Goal: Transaction & Acquisition: Purchase product/service

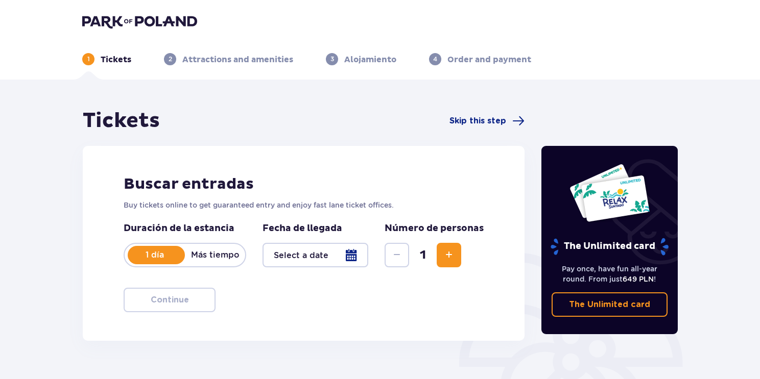
type input "[DATE]"
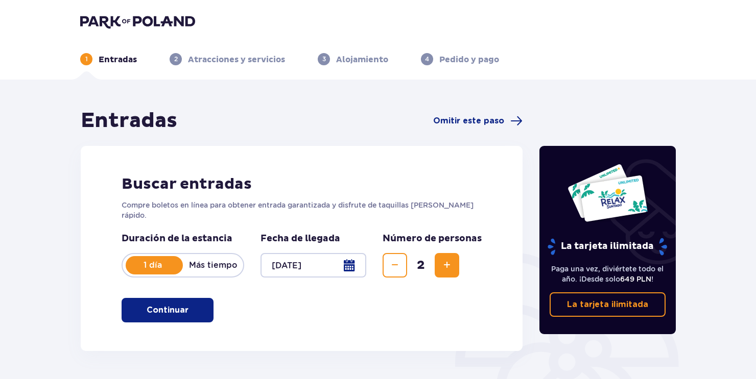
scroll to position [51, 0]
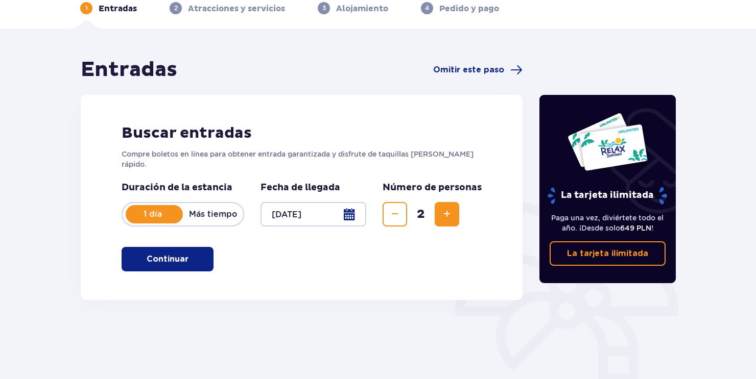
click at [156, 255] on p "Continuar" at bounding box center [168, 259] width 42 height 11
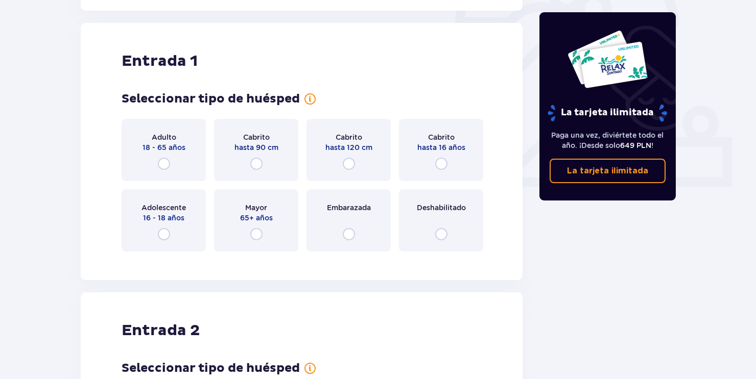
scroll to position [341, 0]
click at [165, 157] on input "radio" at bounding box center [164, 163] width 12 height 12
radio input "true"
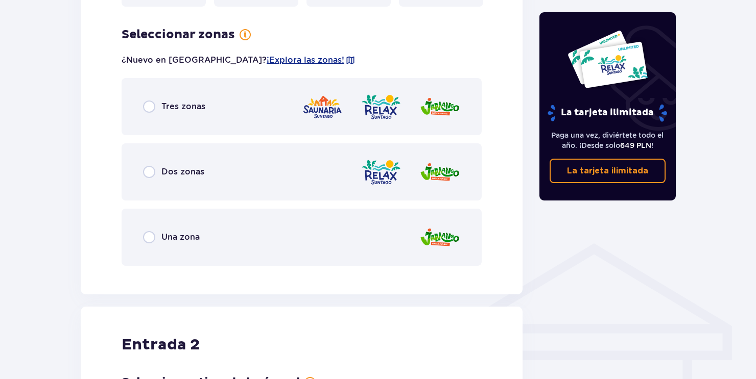
scroll to position [590, 0]
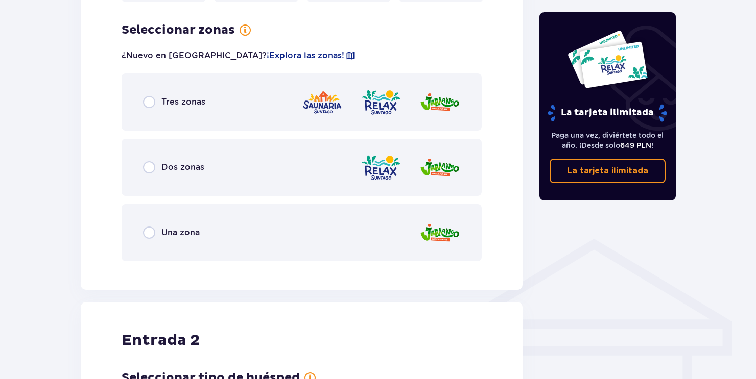
click at [150, 161] on input "radio" at bounding box center [149, 167] width 12 height 12
radio input "true"
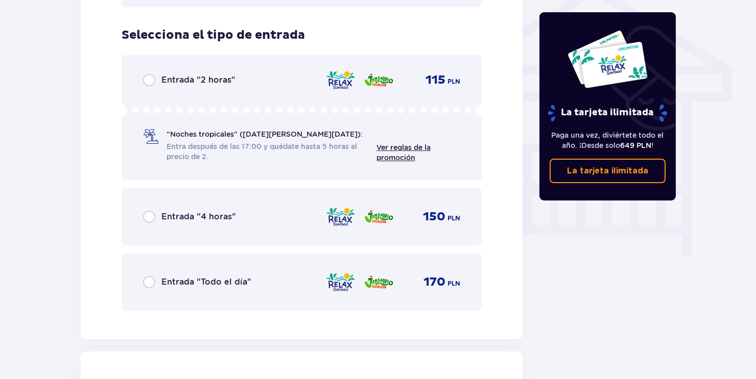
scroll to position [850, 0]
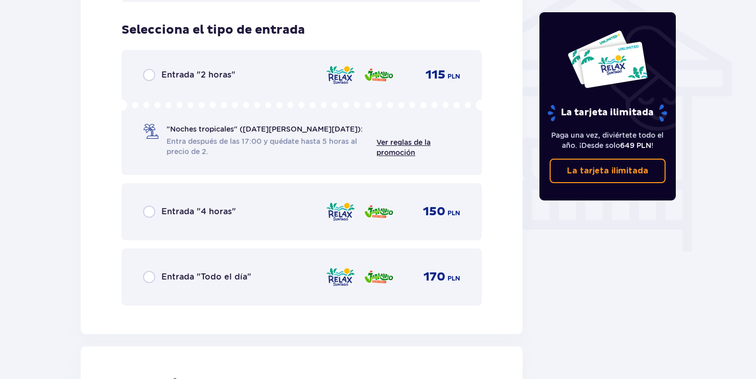
click at [150, 271] on input "radio" at bounding box center [149, 277] width 12 height 12
radio input "true"
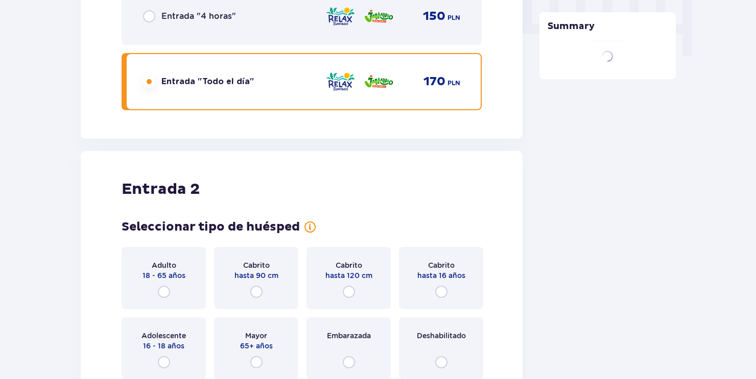
scroll to position [1174, 0]
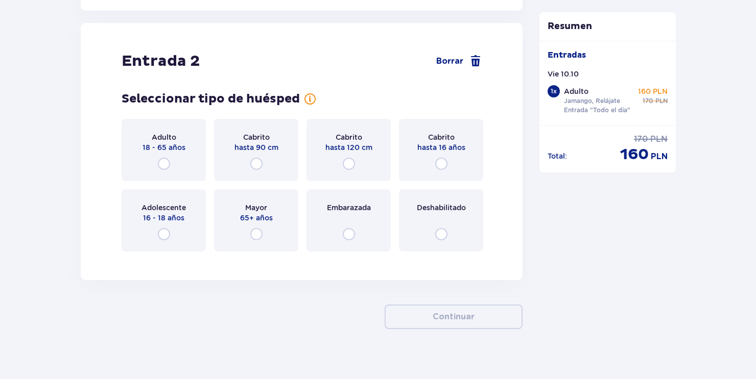
click at [162, 158] on input "radio" at bounding box center [164, 164] width 12 height 12
radio input "true"
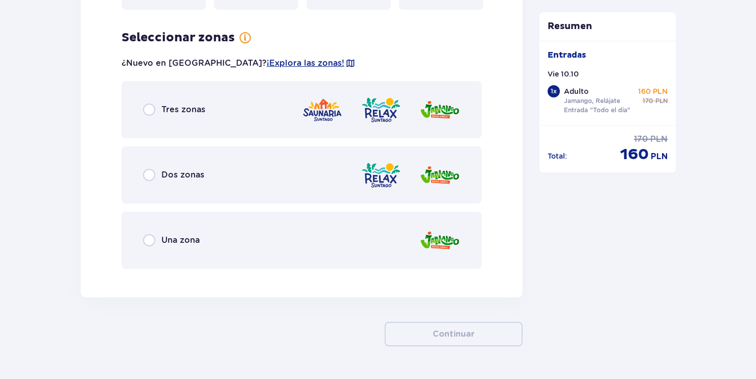
scroll to position [1423, 0]
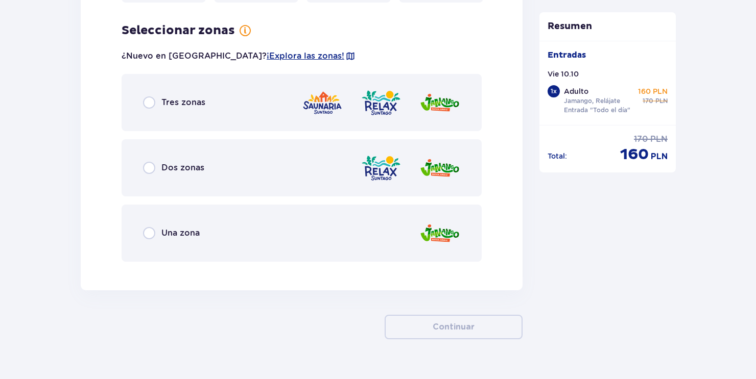
click at [151, 162] on input "radio" at bounding box center [149, 168] width 12 height 12
radio input "true"
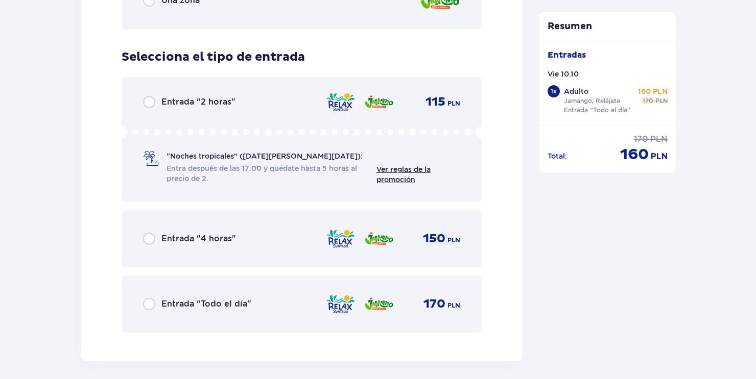
scroll to position [1682, 0]
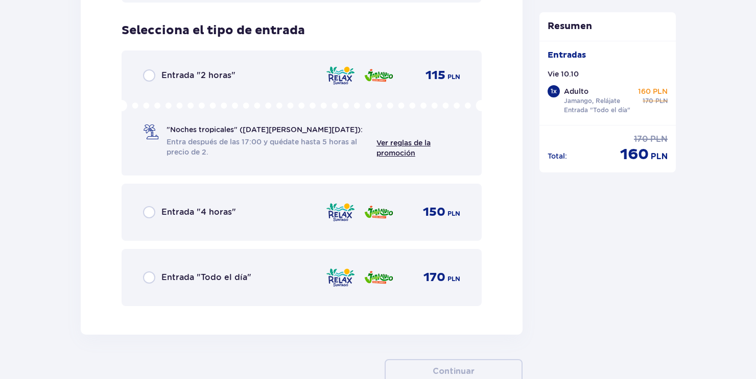
click at [150, 272] on input "radio" at bounding box center [149, 278] width 12 height 12
radio input "true"
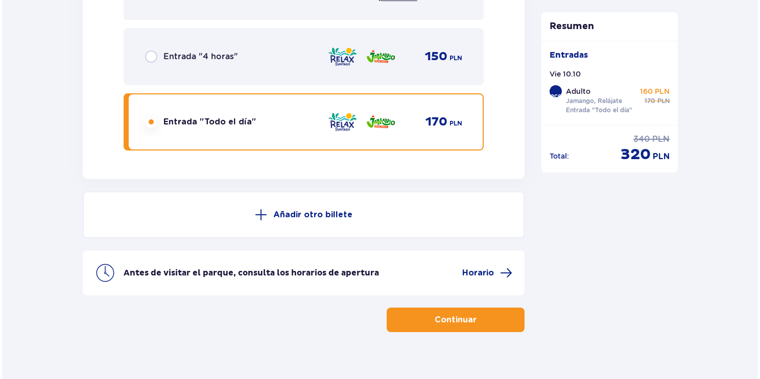
scroll to position [1841, 0]
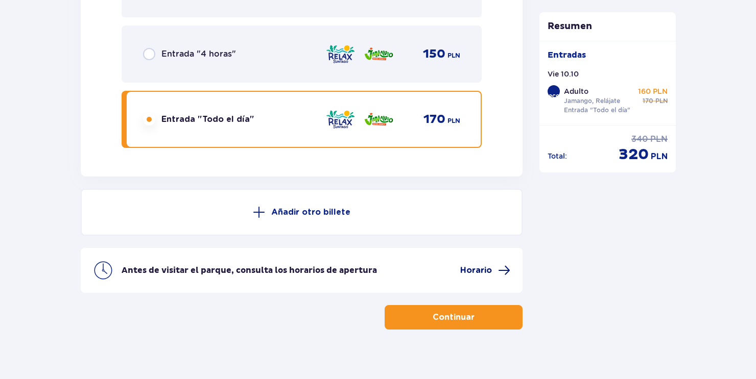
click at [503, 265] on span at bounding box center [504, 271] width 12 height 12
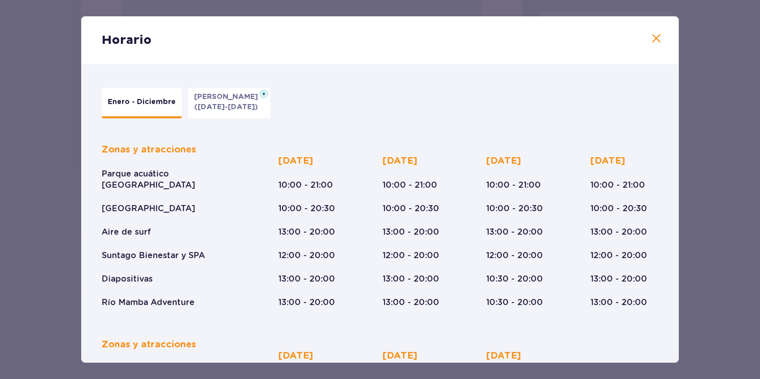
click at [656, 36] on span at bounding box center [656, 39] width 12 height 12
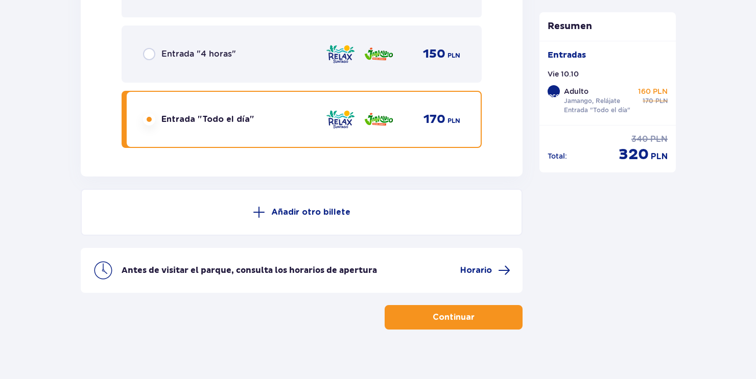
click at [468, 308] on button "Continuar" at bounding box center [454, 317] width 138 height 25
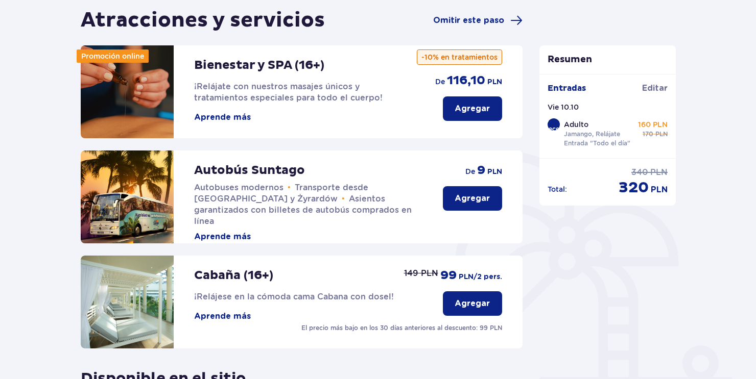
scroll to position [153, 0]
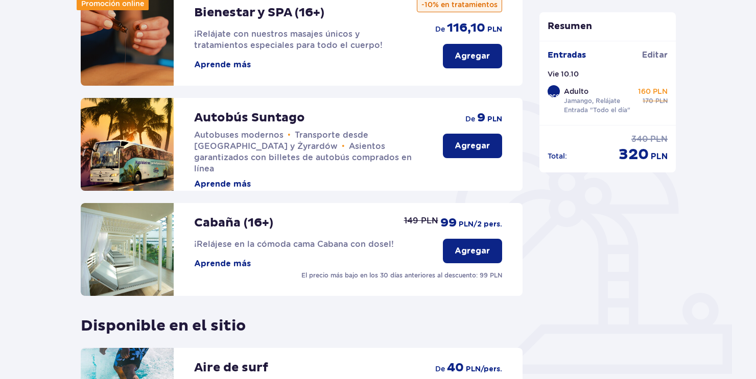
click at [480, 145] on p "Agregar" at bounding box center [472, 145] width 35 height 11
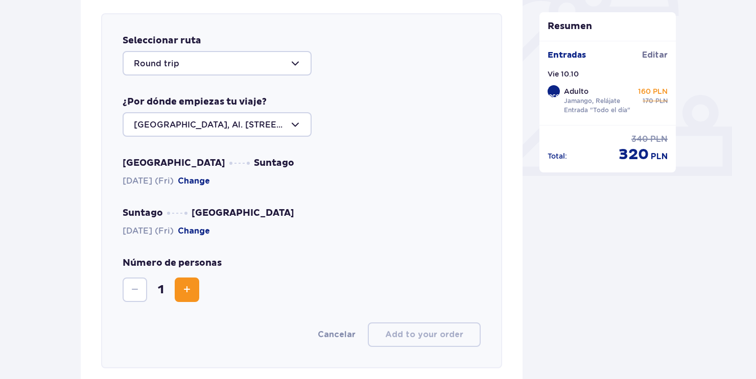
scroll to position [352, 0]
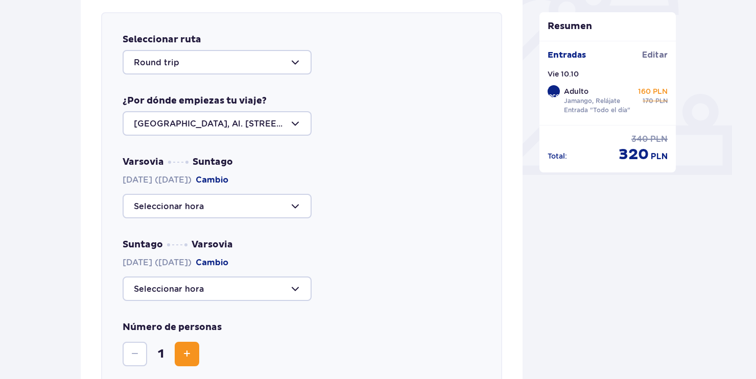
click at [293, 61] on div at bounding box center [217, 62] width 189 height 25
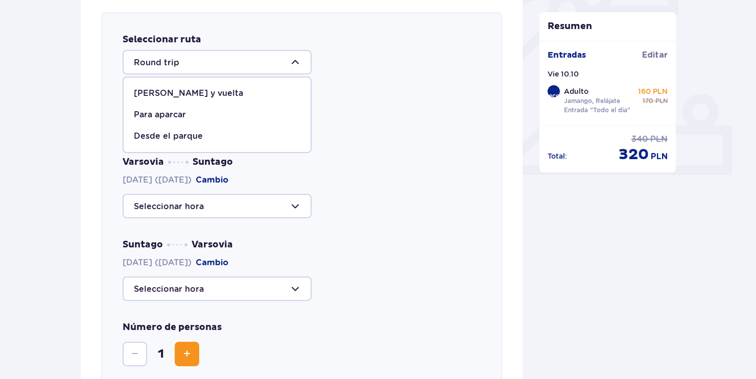
click at [189, 93] on div "[PERSON_NAME] y vuelta" at bounding box center [217, 93] width 166 height 11
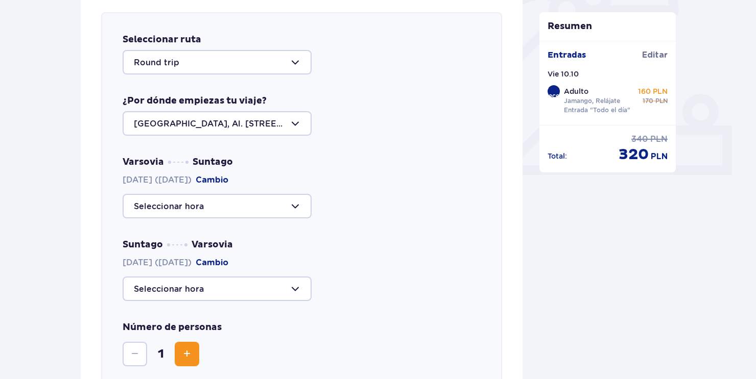
click at [258, 120] on div at bounding box center [217, 123] width 189 height 25
drag, startPoint x: 265, startPoint y: 118, endPoint x: 147, endPoint y: 121, distance: 117.5
click at [147, 121] on div at bounding box center [217, 123] width 189 height 25
click at [145, 124] on div at bounding box center [217, 123] width 189 height 25
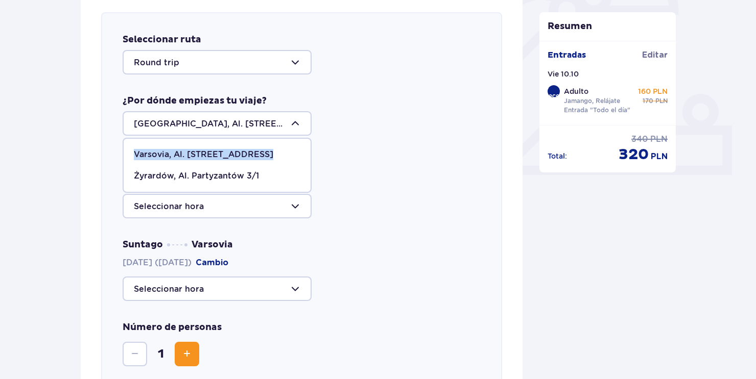
drag, startPoint x: 134, startPoint y: 153, endPoint x: 257, endPoint y: 158, distance: 123.2
click at [257, 158] on div "Varsovia, Al. [STREET_ADDRESS]" at bounding box center [217, 154] width 166 height 11
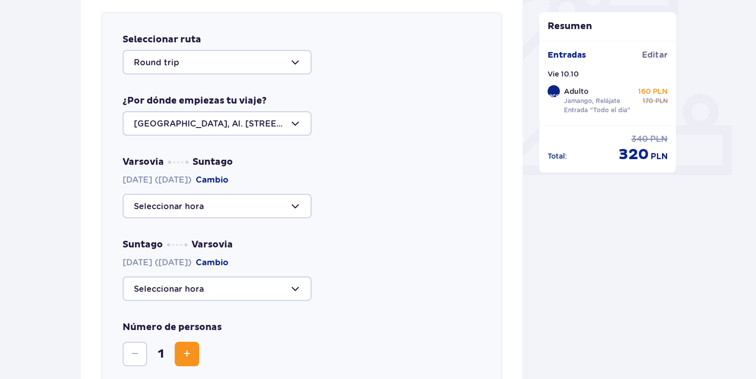
click at [161, 127] on div at bounding box center [217, 123] width 189 height 25
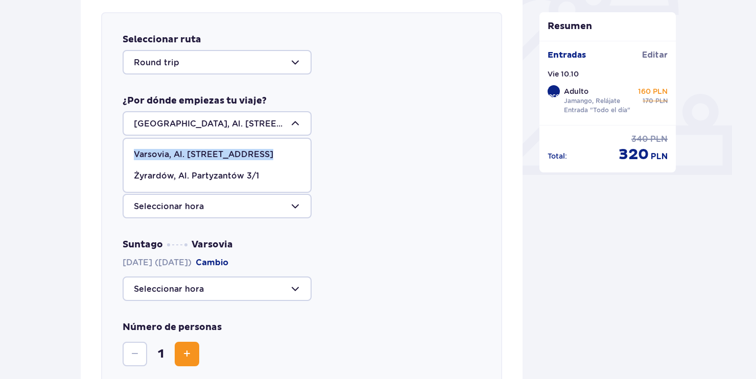
drag, startPoint x: 133, startPoint y: 152, endPoint x: 254, endPoint y: 154, distance: 121.0
click at [254, 154] on span "Varsovia, Al. [STREET_ADDRESS]" at bounding box center [217, 154] width 187 height 21
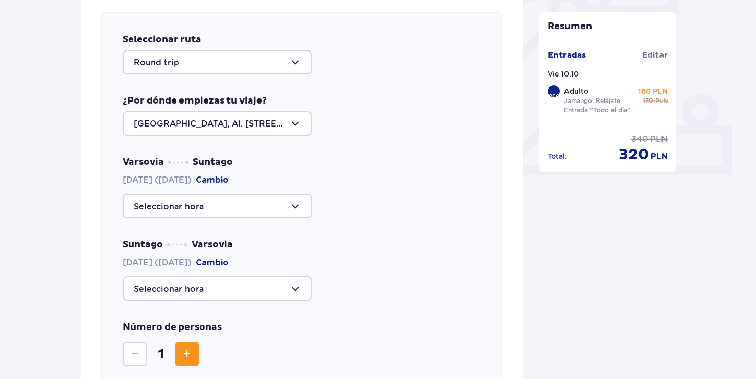
drag, startPoint x: 254, startPoint y: 154, endPoint x: 190, endPoint y: 139, distance: 64.9
click at [190, 139] on div "Seleccionar ruta Round trip ¿Por dónde empiezas tu viaje? [GEOGRAPHIC_DATA], Al…" at bounding box center [301, 222] width 401 height 421
click at [297, 207] on div at bounding box center [217, 206] width 189 height 25
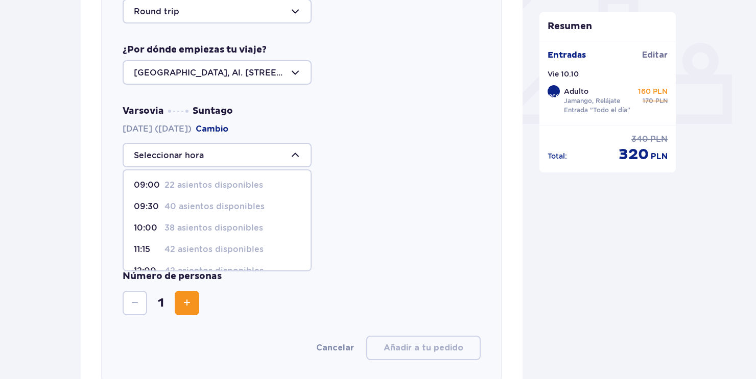
scroll to position [1, 0]
click at [174, 245] on p "42 asientos disponibles" at bounding box center [213, 250] width 99 height 11
type input "11:15"
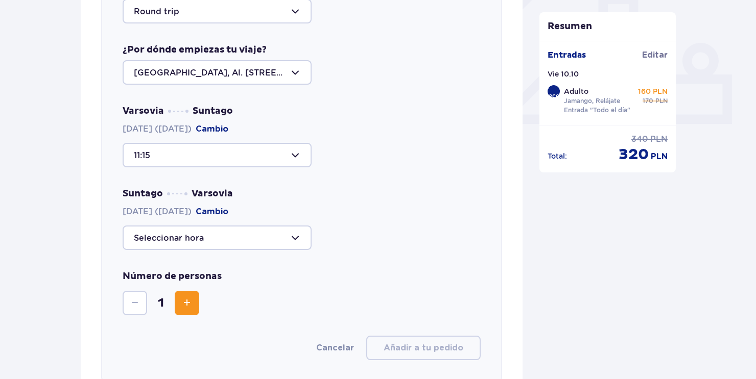
click at [226, 234] on div at bounding box center [217, 238] width 189 height 25
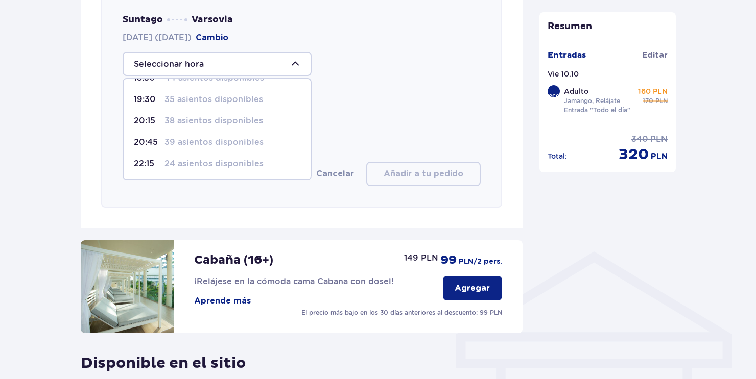
scroll to position [608, 0]
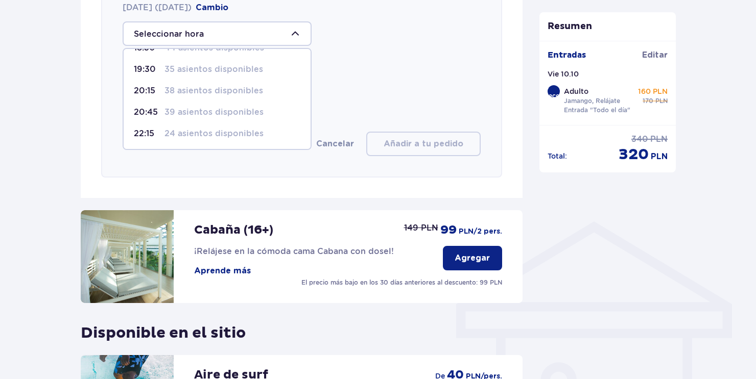
click at [203, 65] on p "35 asientos disponibles" at bounding box center [213, 69] width 99 height 11
type input "19:30"
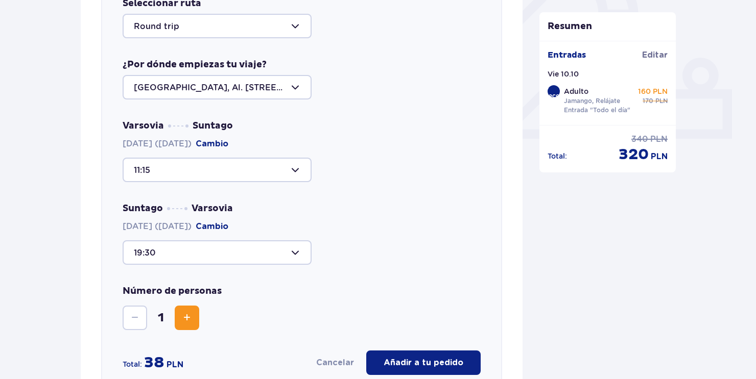
scroll to position [403, 0]
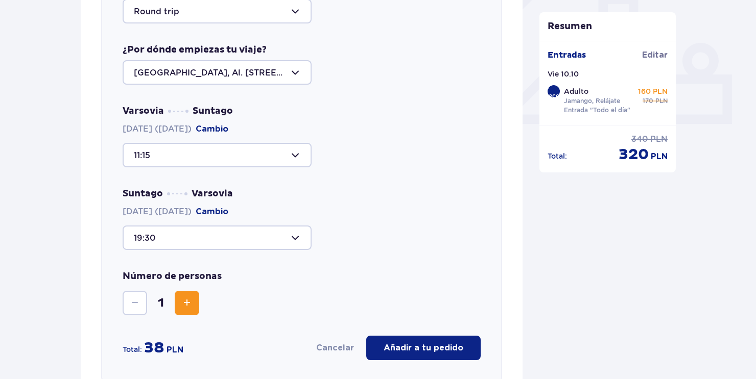
click at [187, 296] on button "Aumentar" at bounding box center [187, 303] width 25 height 25
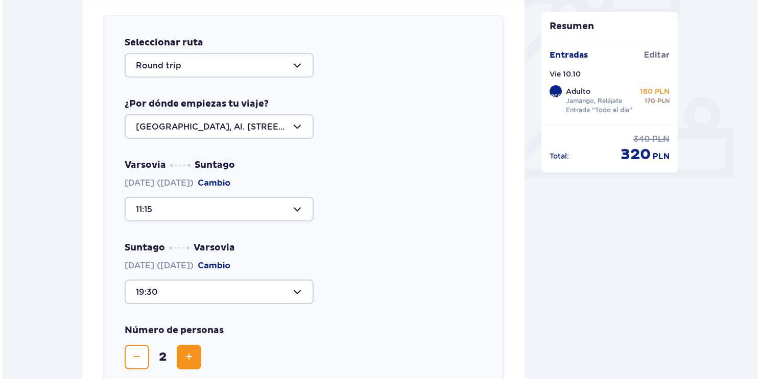
scroll to position [250, 0]
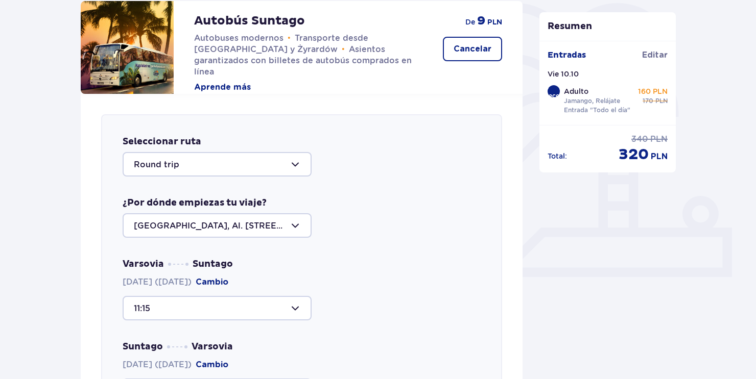
click at [235, 82] on button "Aprende más" at bounding box center [222, 87] width 57 height 11
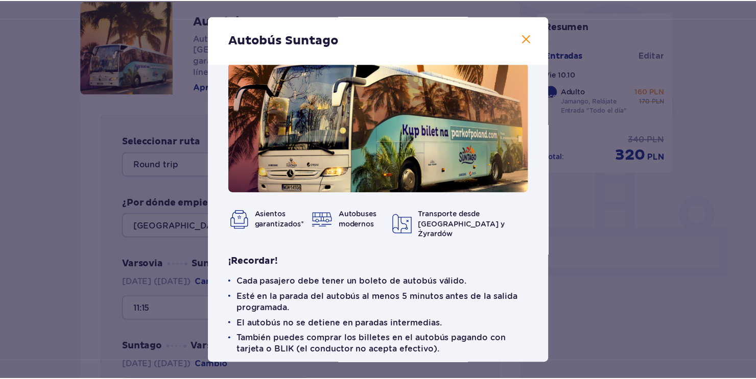
scroll to position [42, 0]
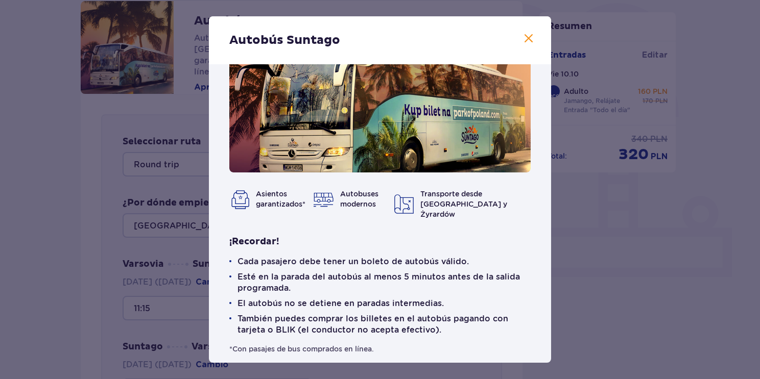
click at [527, 37] on span at bounding box center [528, 39] width 12 height 12
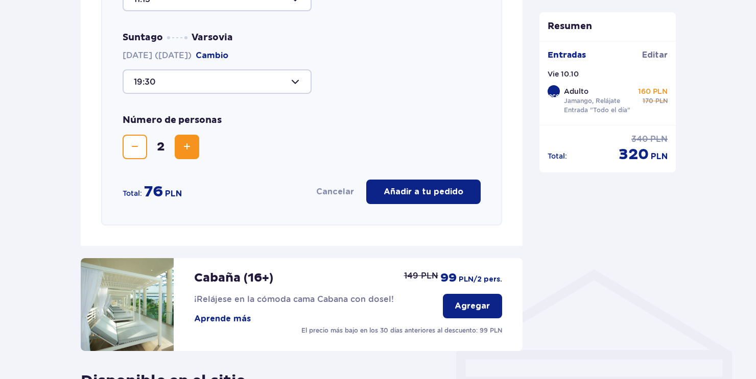
scroll to position [407, 0]
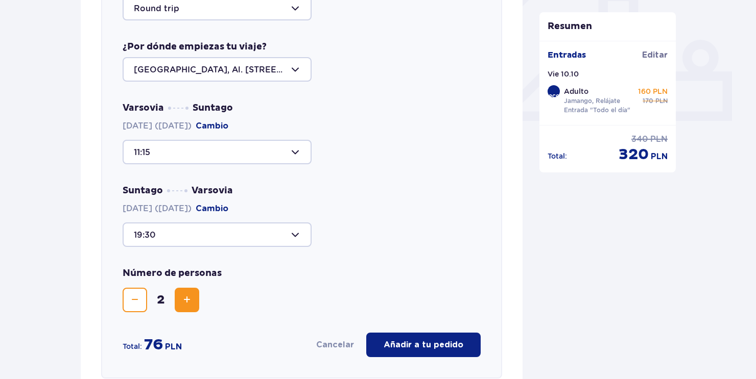
click at [225, 75] on div at bounding box center [217, 69] width 189 height 25
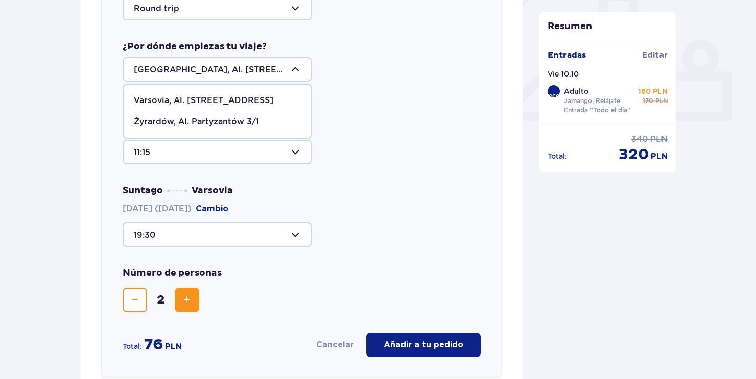
click at [243, 102] on p "Varsovia, Al. [STREET_ADDRESS]" at bounding box center [203, 100] width 139 height 11
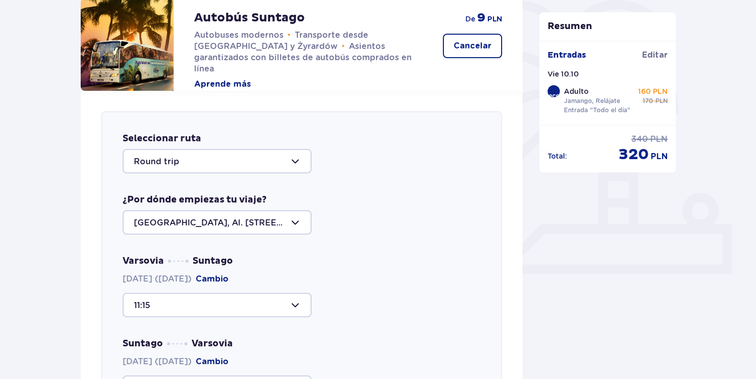
scroll to position [304, 0]
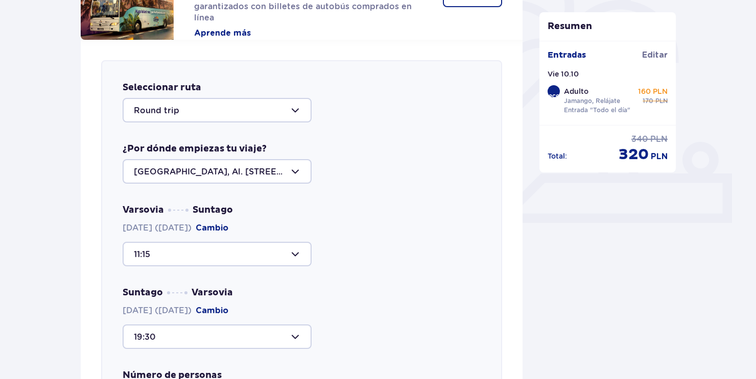
click at [230, 118] on div at bounding box center [217, 110] width 189 height 25
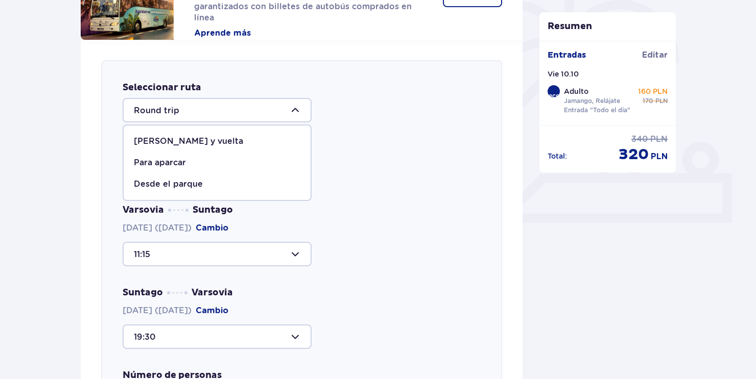
click at [180, 138] on p "[PERSON_NAME] y vuelta" at bounding box center [188, 141] width 109 height 11
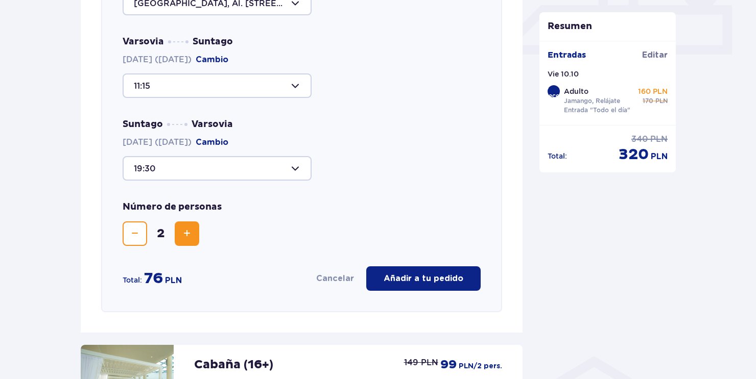
scroll to position [458, 0]
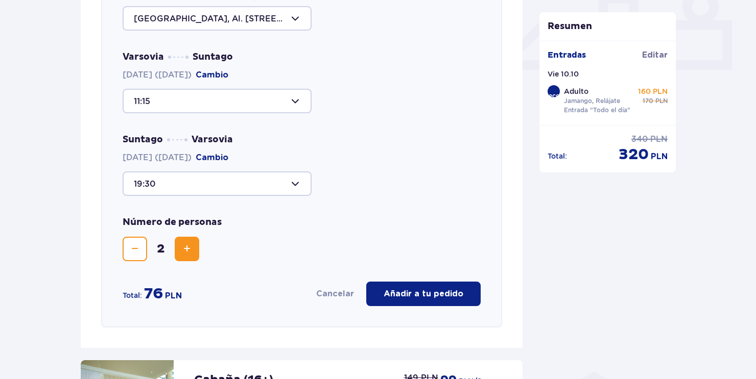
click at [417, 295] on p "Añadir a tu pedido" at bounding box center [424, 294] width 80 height 11
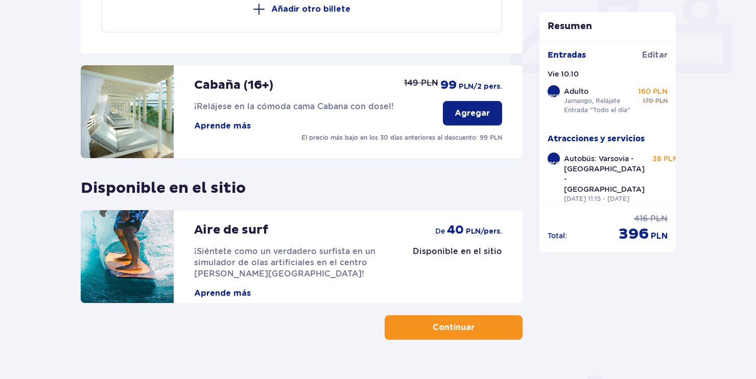
scroll to position [475, 0]
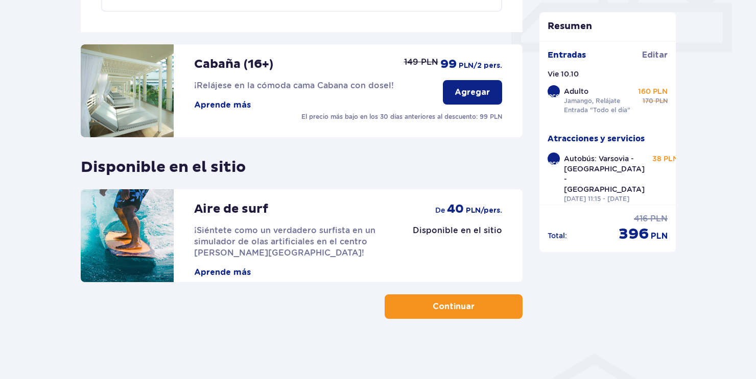
click at [460, 301] on p "Continuar" at bounding box center [454, 306] width 42 height 11
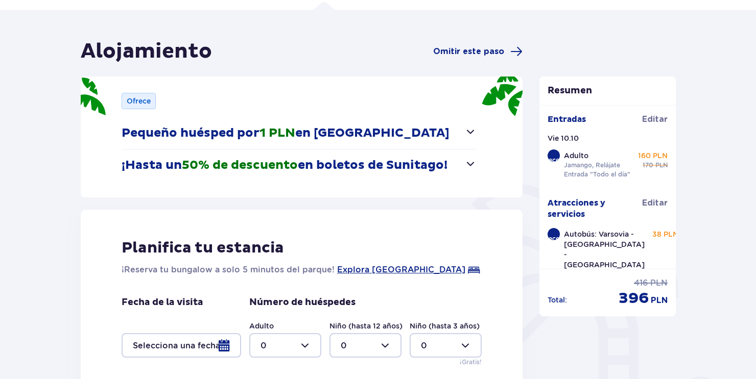
scroll to position [67, 0]
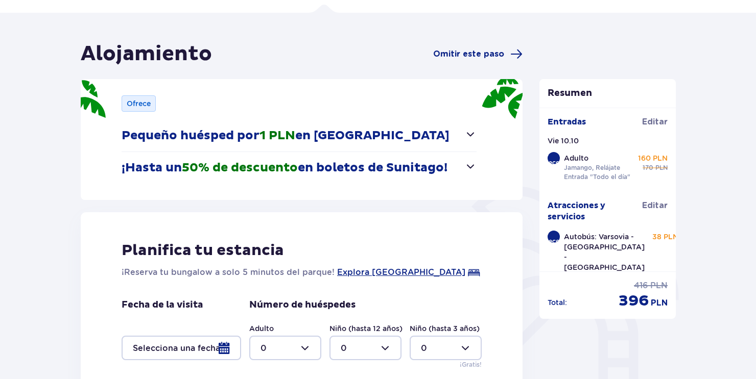
click at [472, 166] on span "button" at bounding box center [470, 166] width 12 height 12
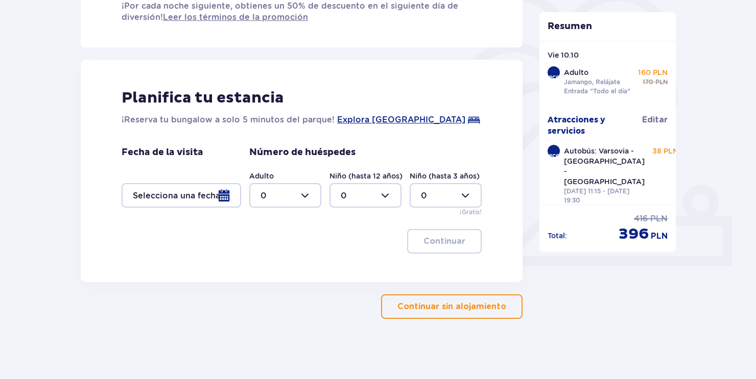
scroll to position [262, 0]
click at [454, 304] on p "Continuar sin alojamiento" at bounding box center [451, 306] width 109 height 11
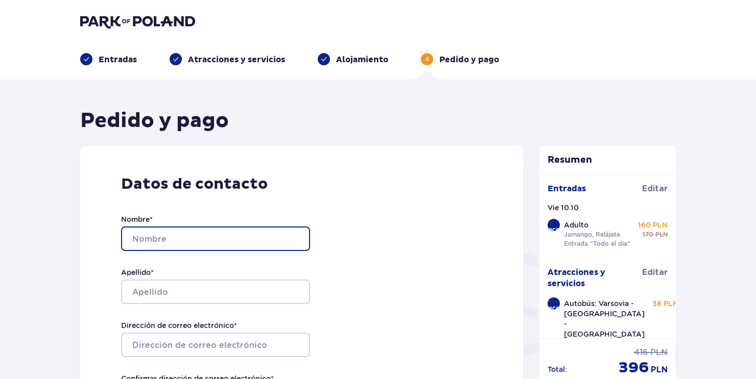
click at [159, 240] on input "Nombre *" at bounding box center [215, 239] width 189 height 25
type input "Avi"
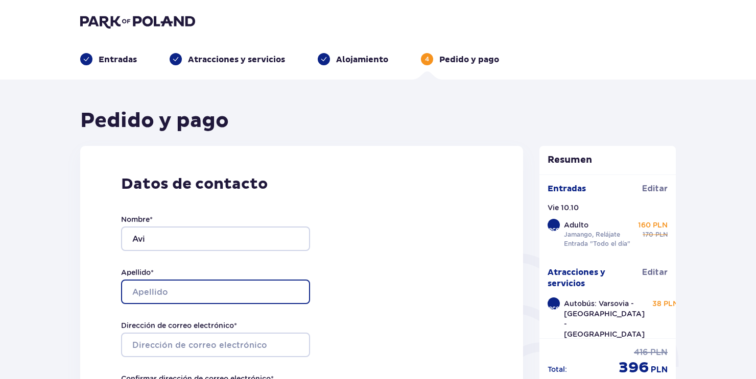
type input "[PERSON_NAME]"
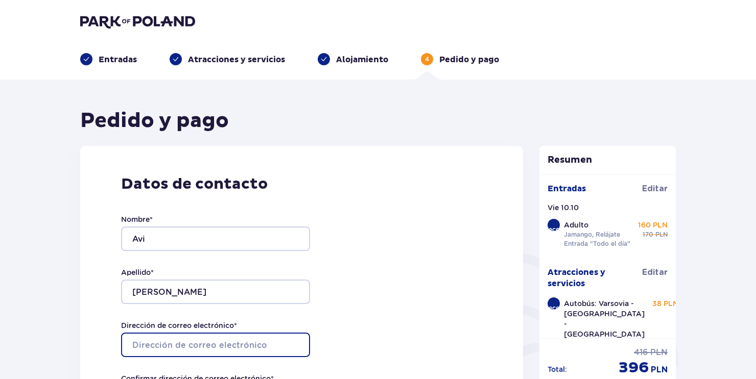
type input "[EMAIL_ADDRESS][DOMAIN_NAME]"
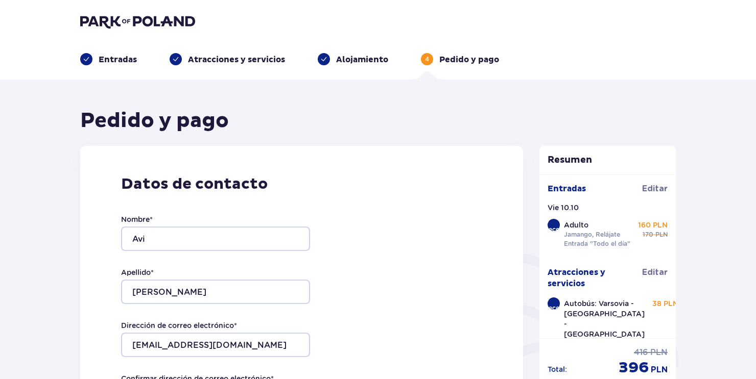
type input "[EMAIL_ADDRESS][DOMAIN_NAME]"
type input "[PHONE_NUMBER]"
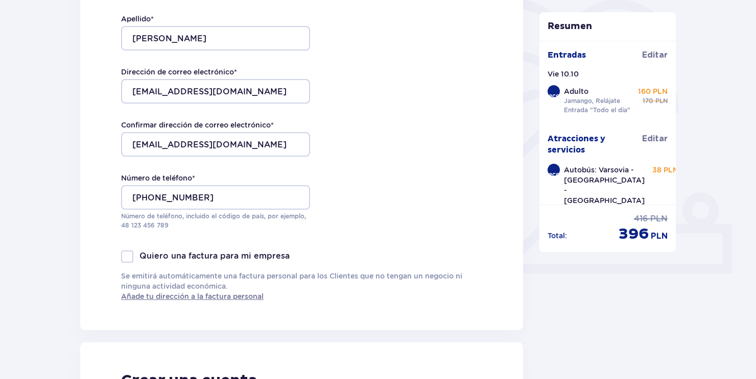
scroll to position [255, 0]
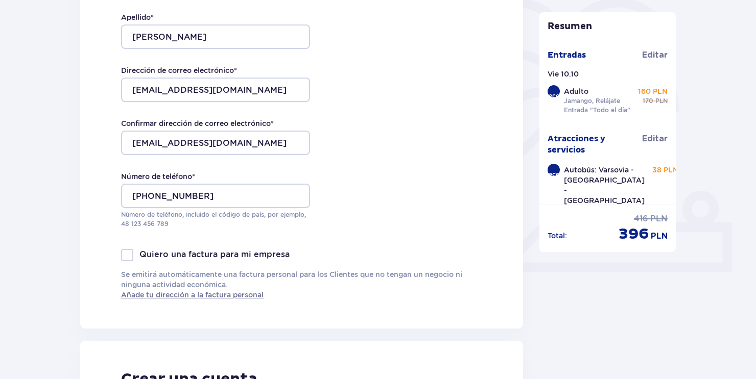
click at [129, 253] on div at bounding box center [127, 255] width 12 height 12
checkbox input "true"
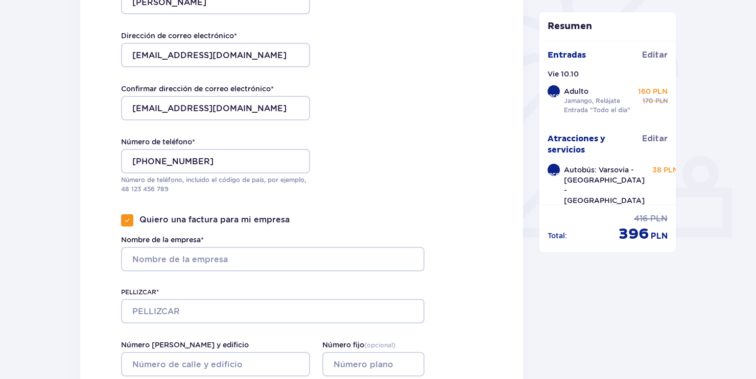
scroll to position [306, 0]
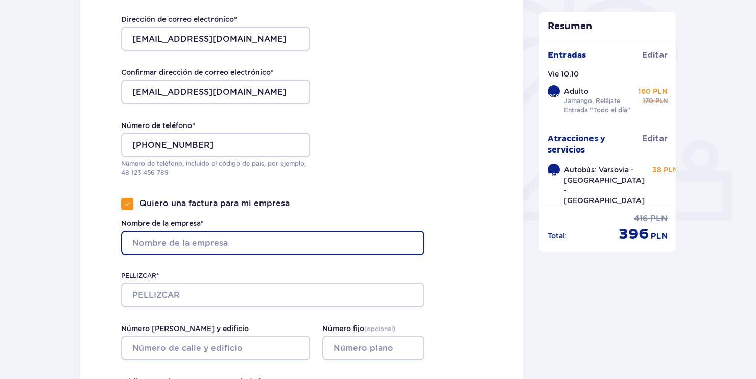
click at [225, 243] on input "Nombre de la empresa*" at bounding box center [272, 243] width 303 height 25
click at [223, 246] on input "Gymkids" at bounding box center [272, 243] width 303 height 25
type input "[GEOGRAPHIC_DATA]"
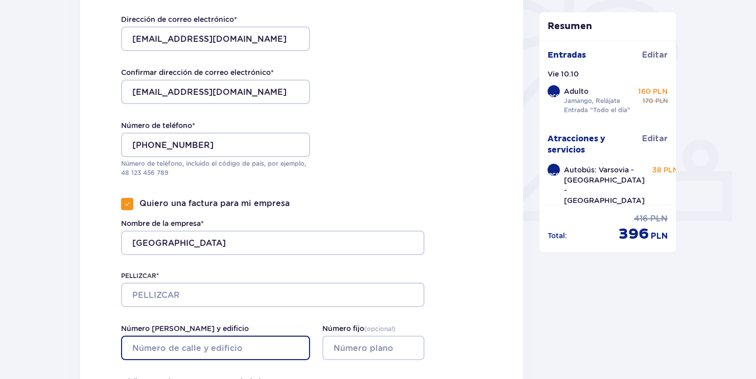
type input "השיטה 181"
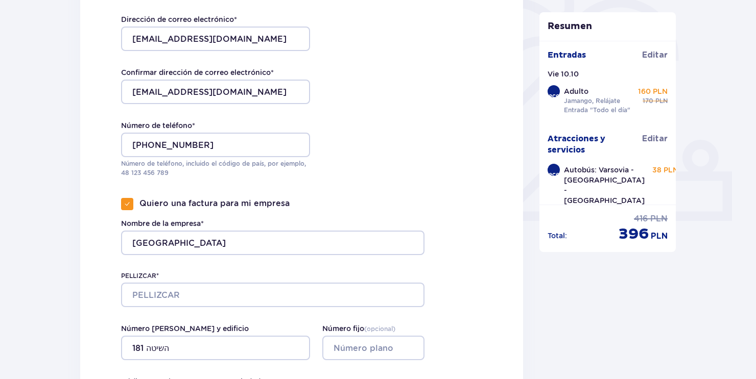
type input "נילי"
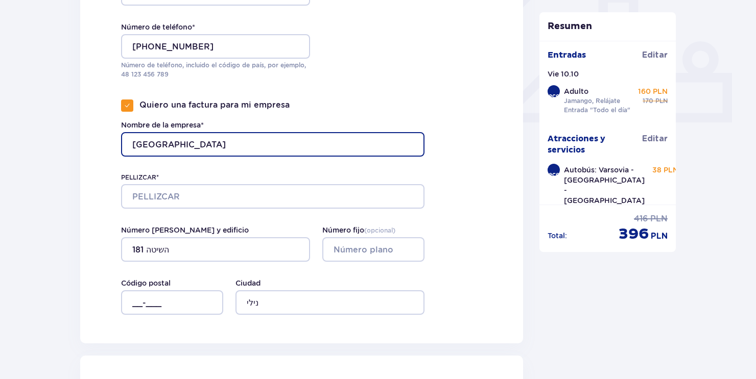
scroll to position [409, 0]
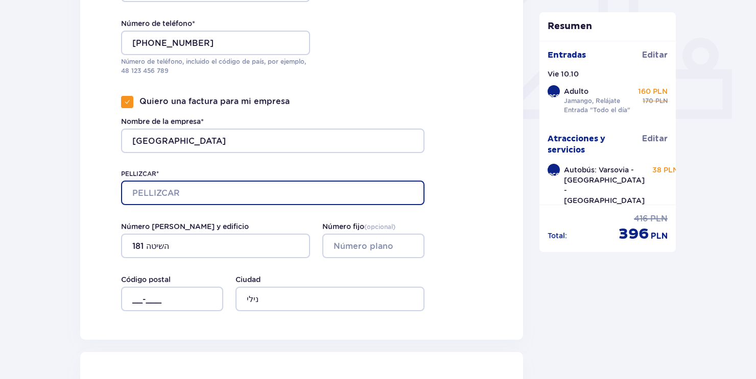
click at [176, 185] on input "PELLIZCAR*" at bounding box center [272, 193] width 303 height 25
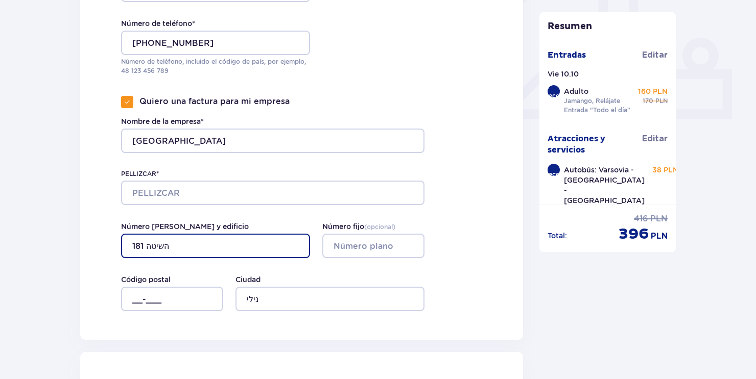
click at [180, 243] on input "השיטה 181" at bounding box center [215, 246] width 189 height 25
drag, startPoint x: 180, startPoint y: 243, endPoint x: 141, endPoint y: 249, distance: 39.3
click at [141, 249] on input "השיטה 181" at bounding box center [215, 246] width 189 height 25
click at [178, 249] on input "HAshita 1" at bounding box center [215, 246] width 189 height 25
click at [171, 251] on input "HAshita 1" at bounding box center [215, 246] width 189 height 25
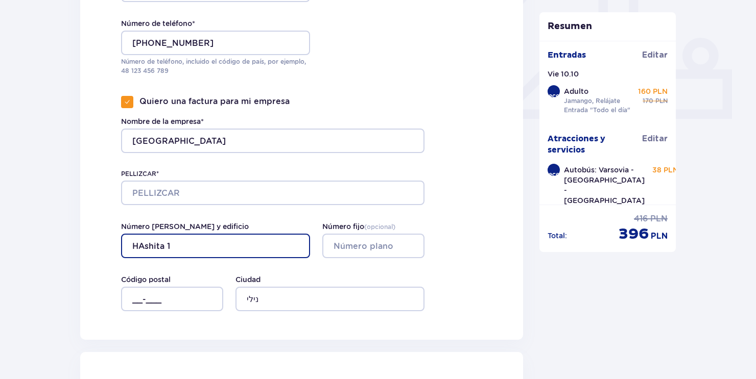
click at [171, 245] on input "HAshita 1" at bounding box center [215, 246] width 189 height 25
type input "[DEMOGRAPHIC_DATA] 181 [DEMOGRAPHIC_DATA]"
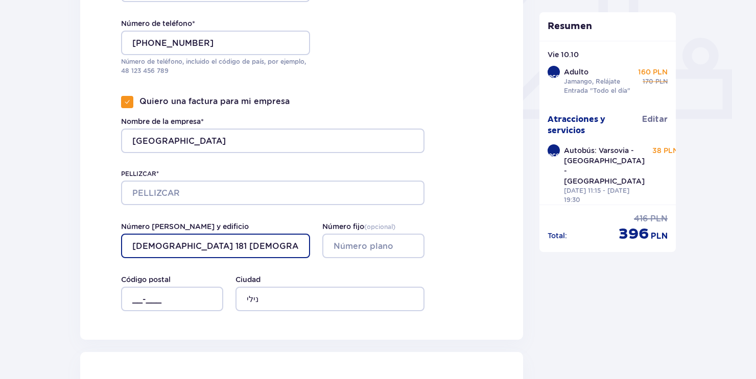
scroll to position [460, 0]
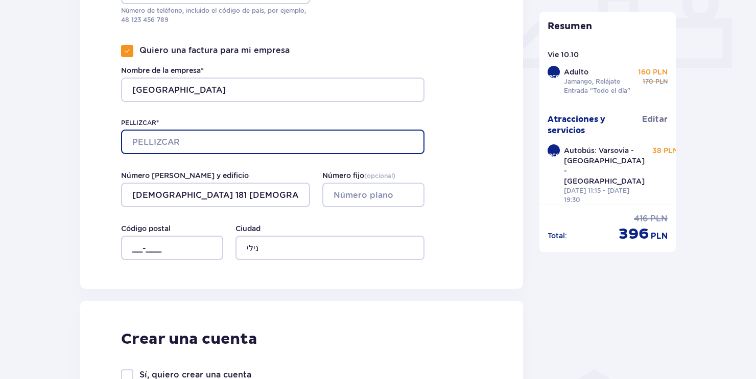
click at [200, 140] on input "PELLIZCAR*" at bounding box center [272, 142] width 303 height 25
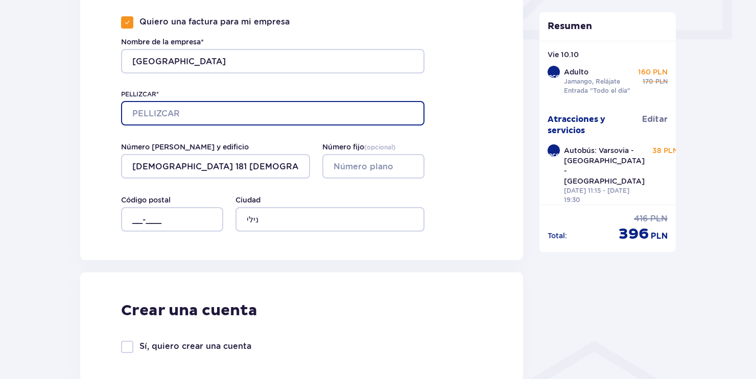
scroll to position [485, 0]
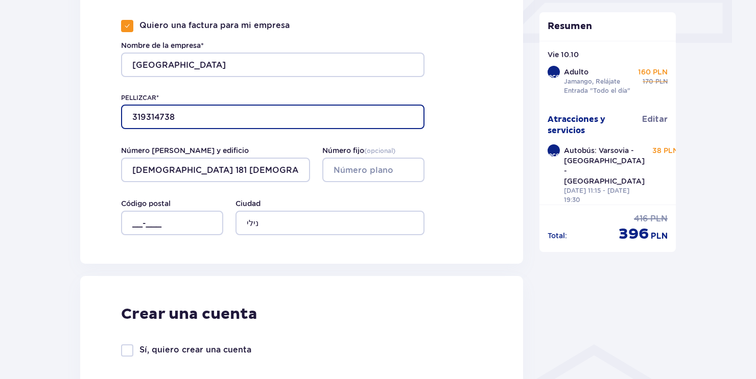
type input "319314738"
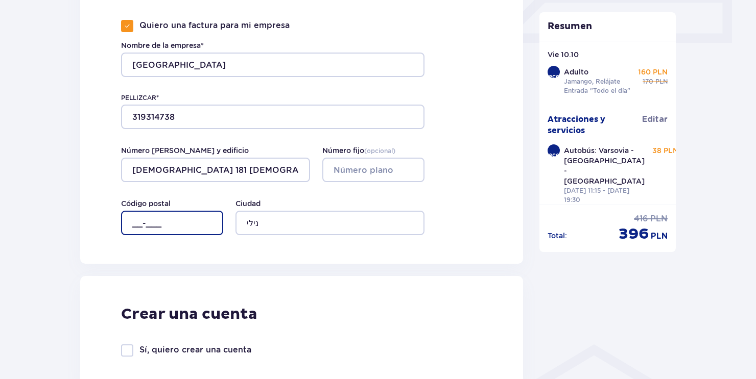
click at [157, 223] on input "__-___" at bounding box center [172, 223] width 102 height 25
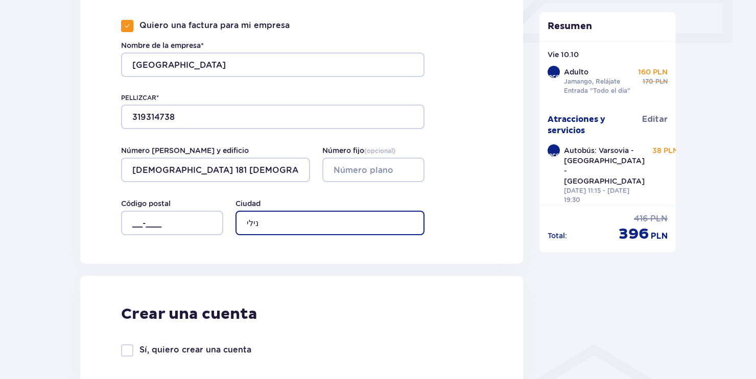
click at [283, 227] on input "נילי" at bounding box center [329, 223] width 189 height 25
drag, startPoint x: 272, startPoint y: 220, endPoint x: 240, endPoint y: 230, distance: 33.8
click at [240, 230] on input "נילי" at bounding box center [329, 223] width 189 height 25
type input "[PERSON_NAME]"
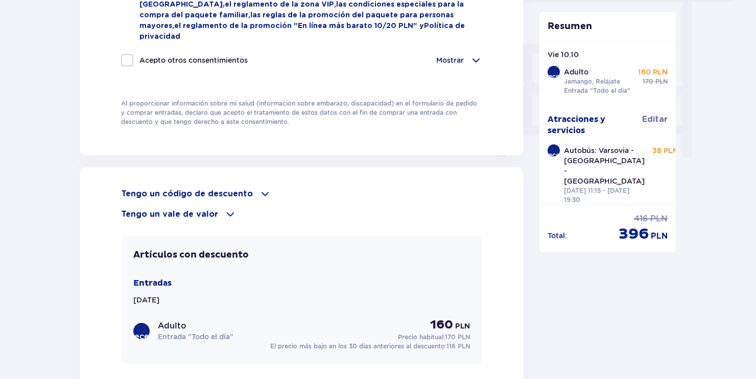
scroll to position [995, 0]
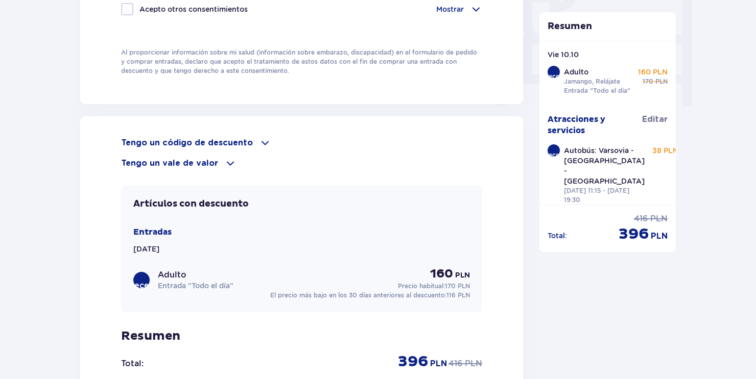
click at [261, 137] on span at bounding box center [265, 143] width 12 height 12
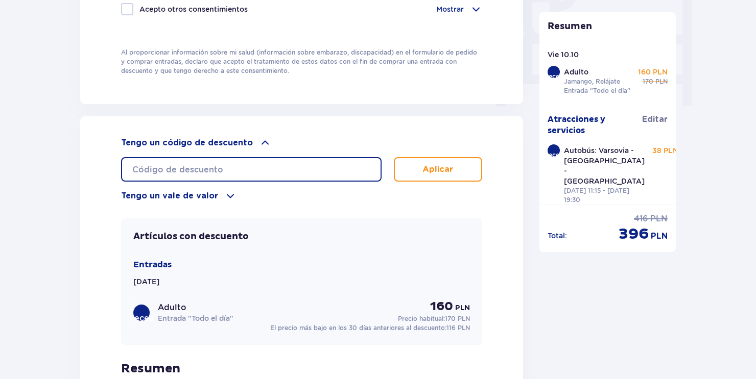
click at [258, 157] on input "text" at bounding box center [251, 169] width 260 height 25
type input "DANIELA15"
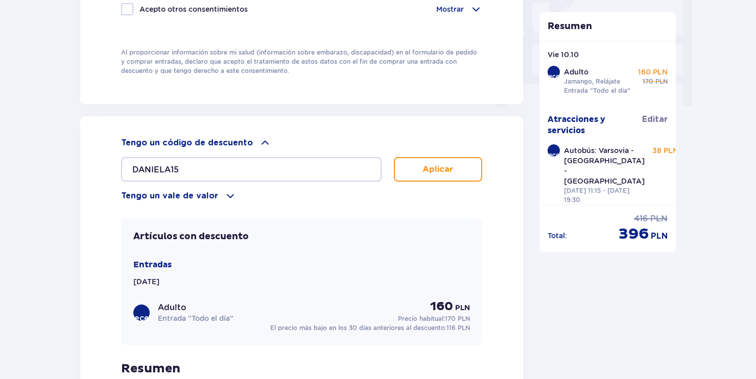
click at [433, 164] on p "Aplicar" at bounding box center [437, 169] width 31 height 11
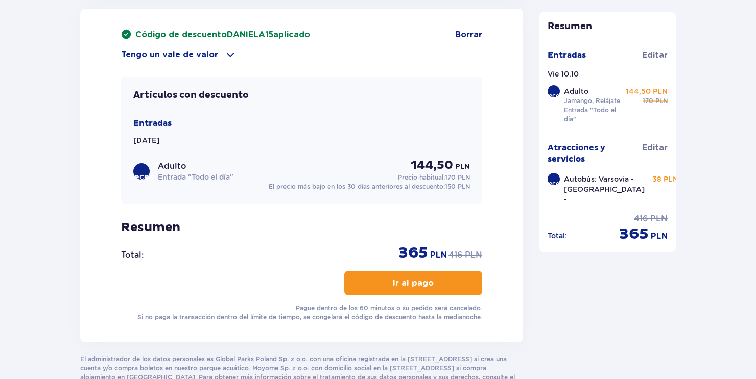
scroll to position [1165, 0]
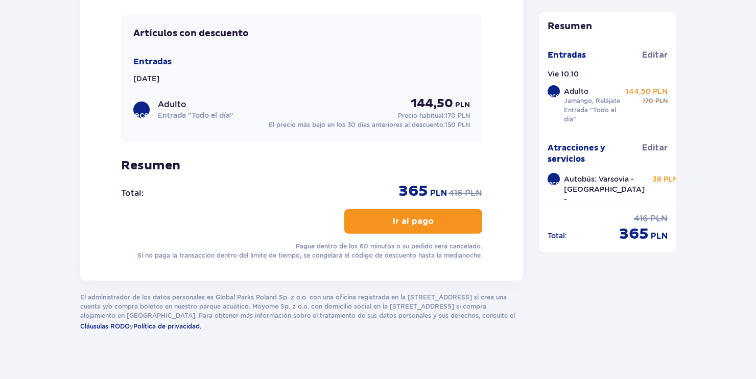
click at [419, 216] on p "Ir al pago" at bounding box center [413, 221] width 41 height 11
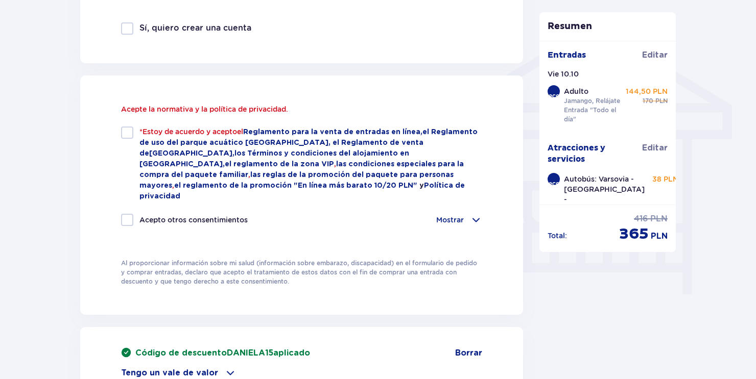
scroll to position [758, 0]
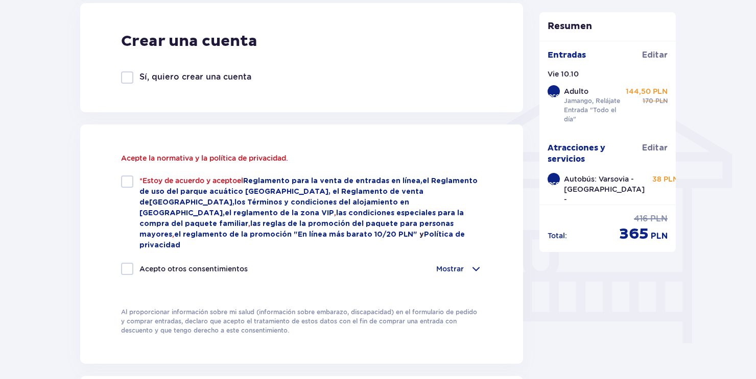
click at [130, 185] on div at bounding box center [127, 182] width 12 height 12
checkbox input "true"
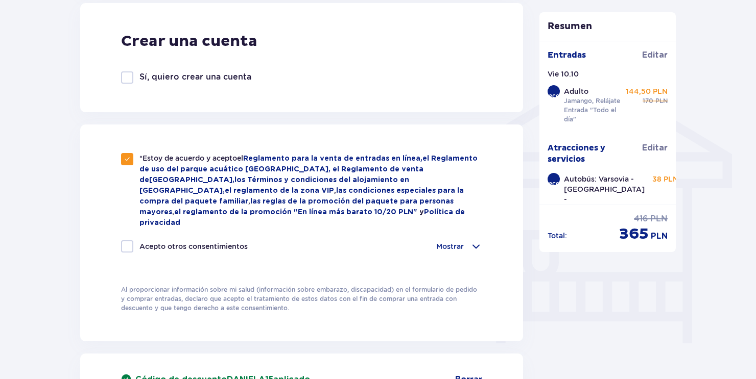
click at [474, 241] on span at bounding box center [476, 247] width 12 height 12
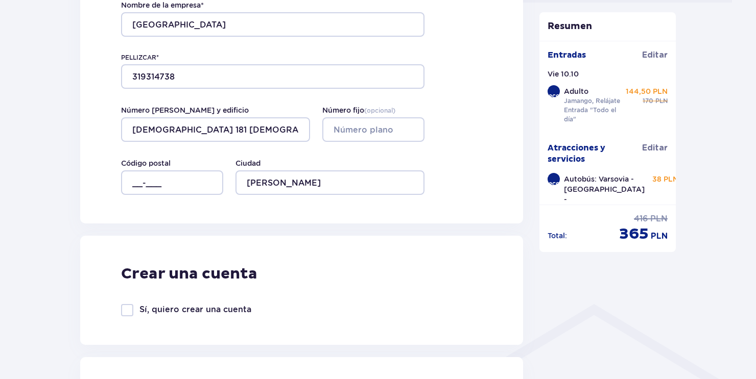
scroll to position [503, 0]
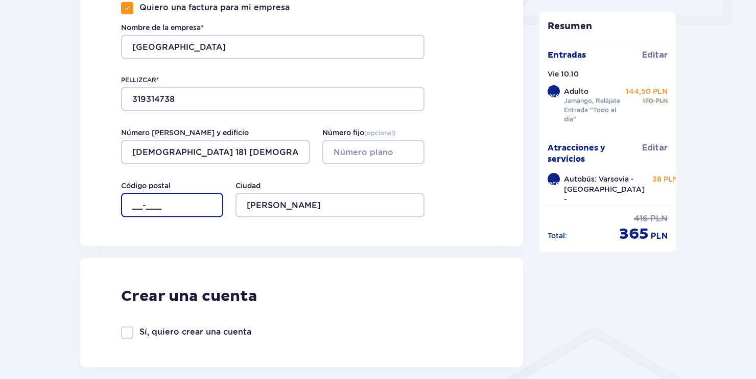
click at [161, 211] on input "__-___" at bounding box center [172, 205] width 102 height 25
type input "71-930"
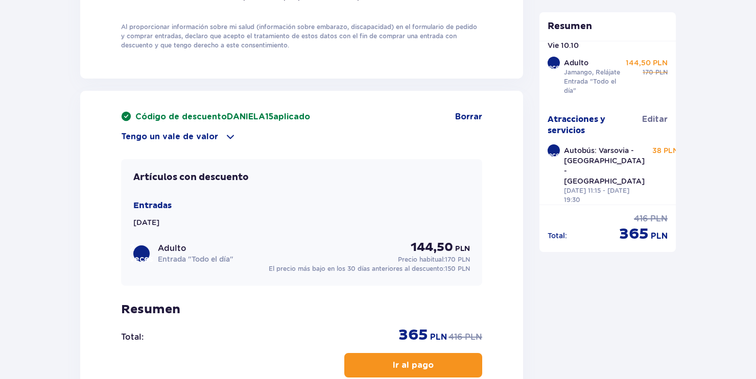
scroll to position [1328, 0]
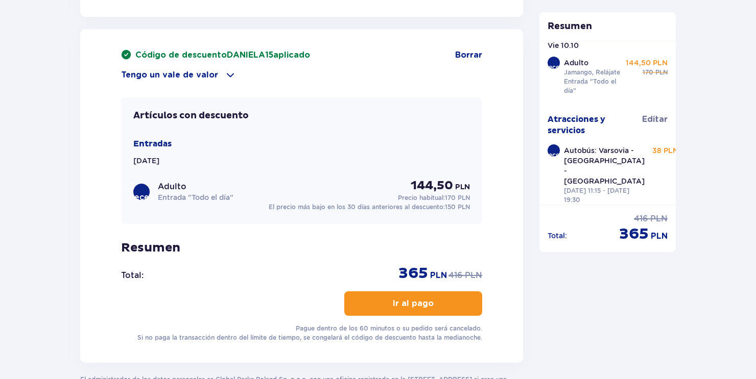
click at [414, 298] on p "Ir al pago" at bounding box center [413, 303] width 41 height 11
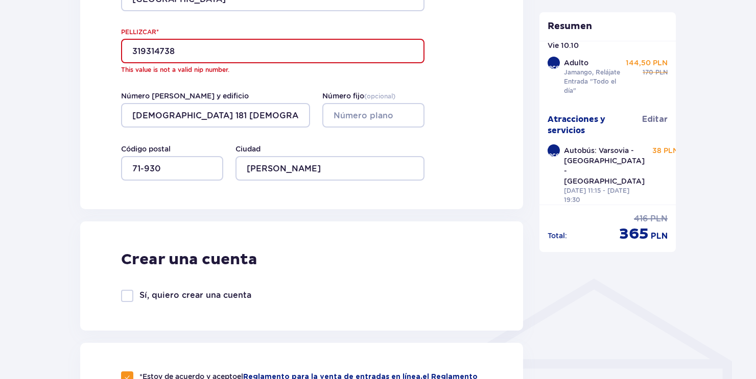
scroll to position [538, 0]
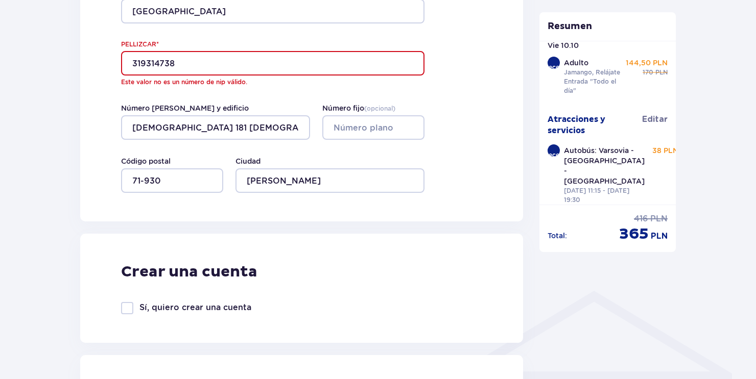
click at [125, 63] on input "319314738" at bounding box center [272, 63] width 303 height 25
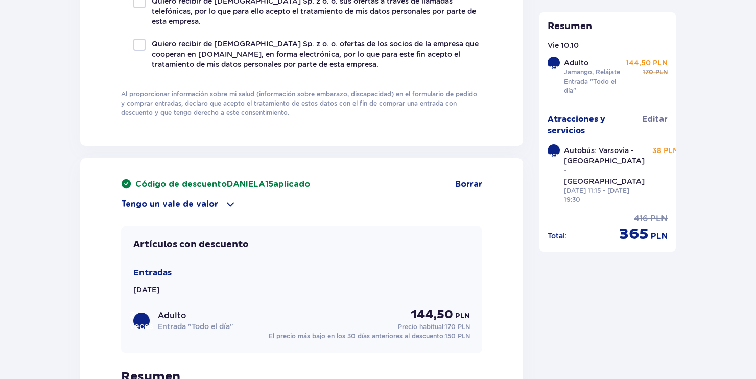
scroll to position [1253, 0]
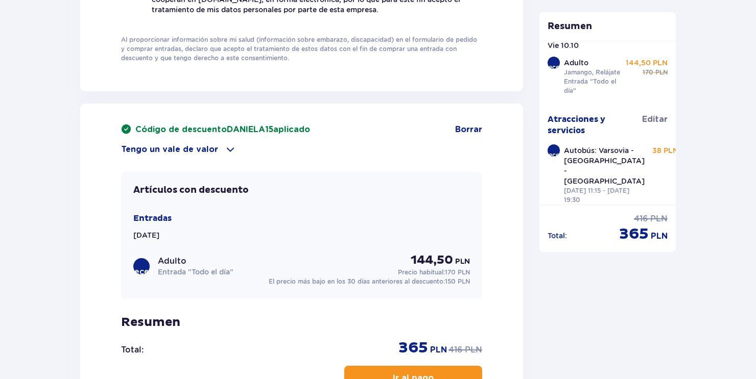
click at [401, 373] on p "Ir al pago" at bounding box center [413, 378] width 41 height 11
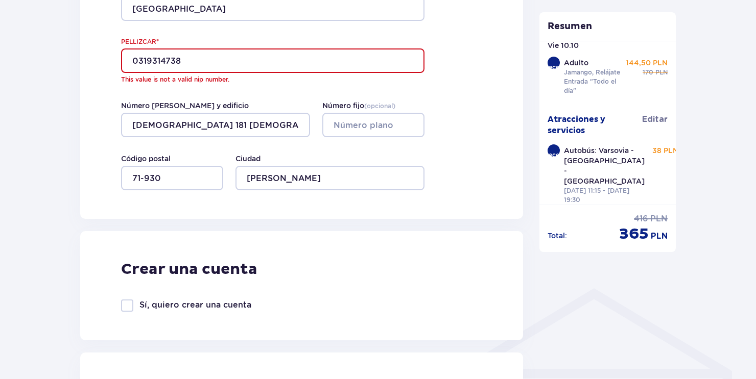
scroll to position [538, 0]
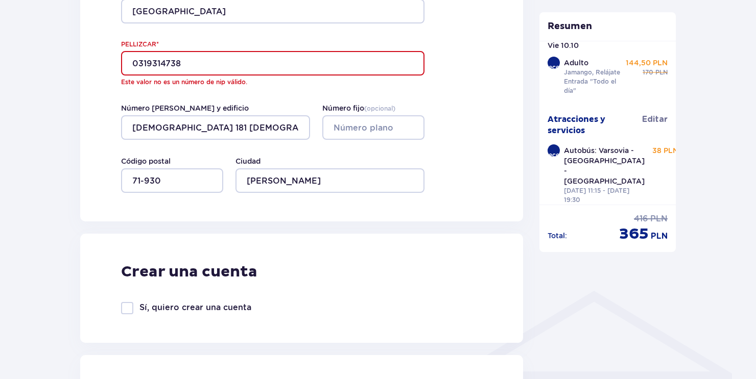
click at [198, 60] on input "0319314738" at bounding box center [272, 63] width 303 height 25
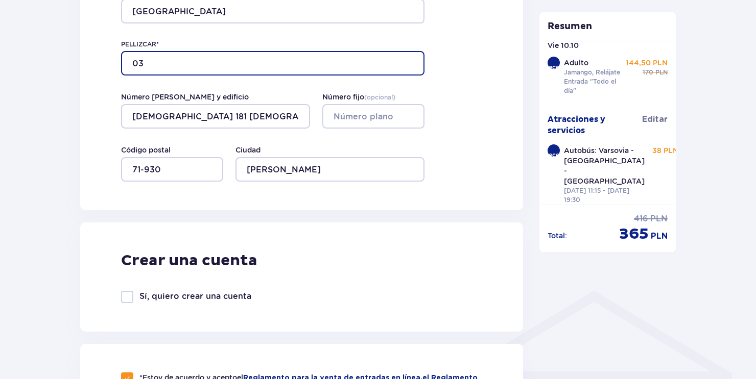
type input "0"
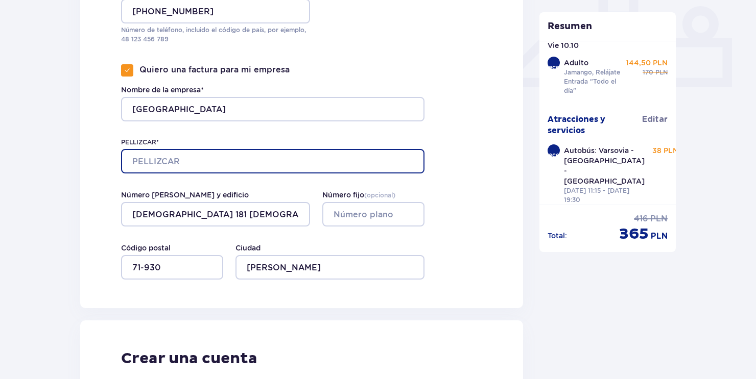
scroll to position [436, 0]
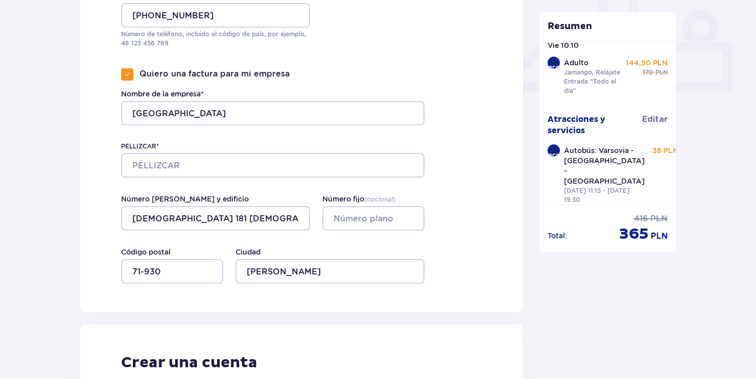
click at [131, 72] on div at bounding box center [127, 74] width 12 height 12
checkbox input "false"
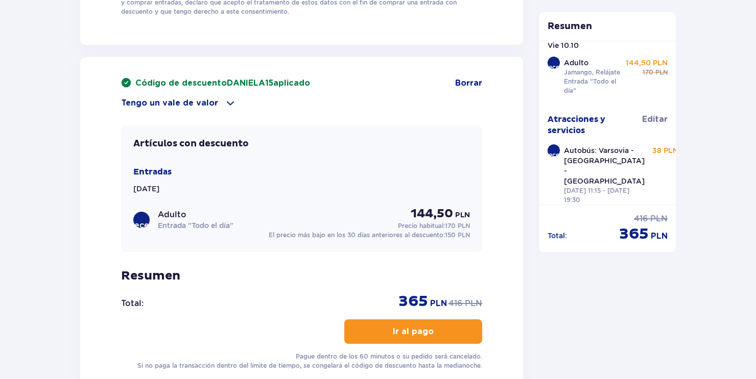
scroll to position [1235, 0]
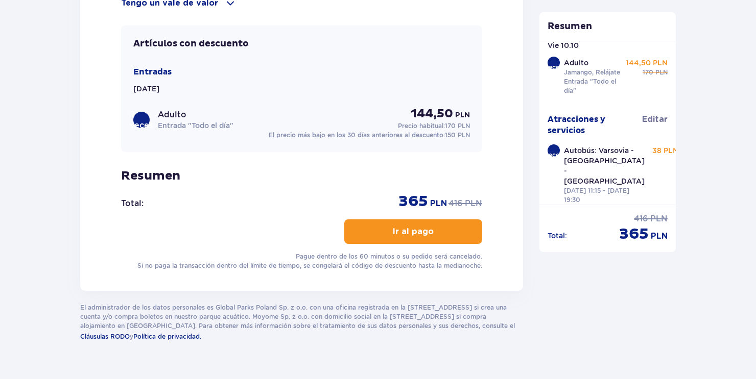
click at [411, 226] on p "Ir al pago" at bounding box center [413, 231] width 41 height 11
